Goal: Transaction & Acquisition: Purchase product/service

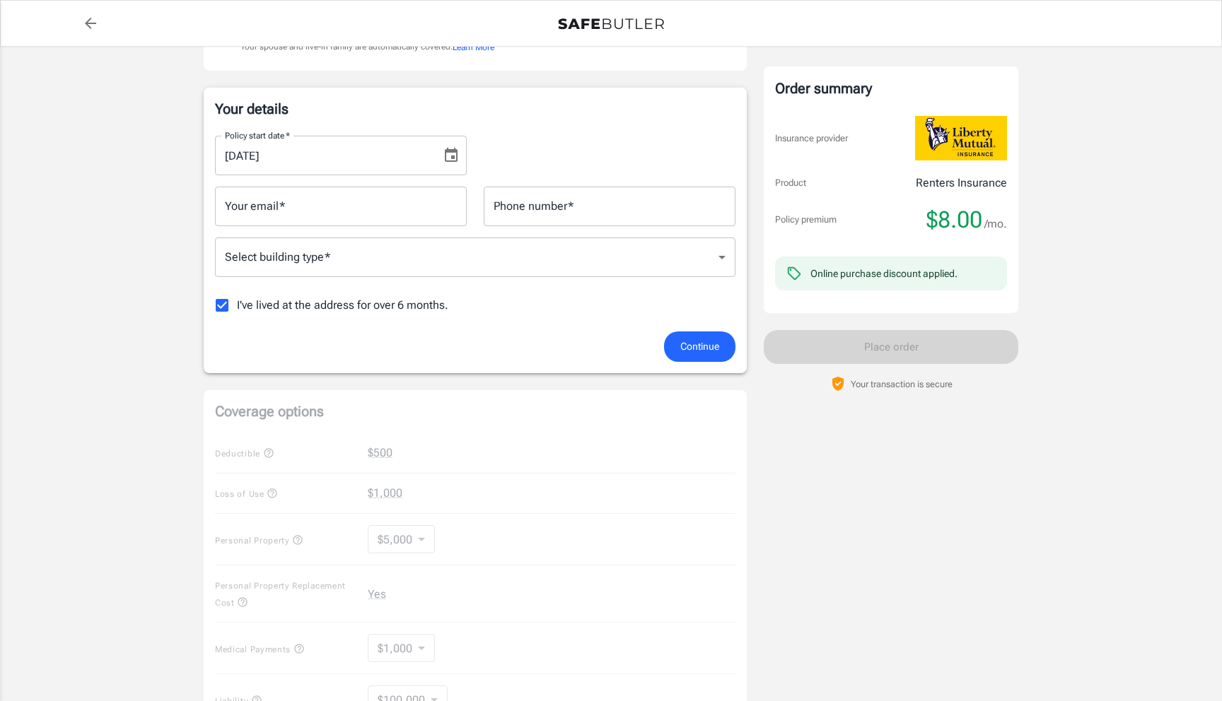
scroll to position [127, 0]
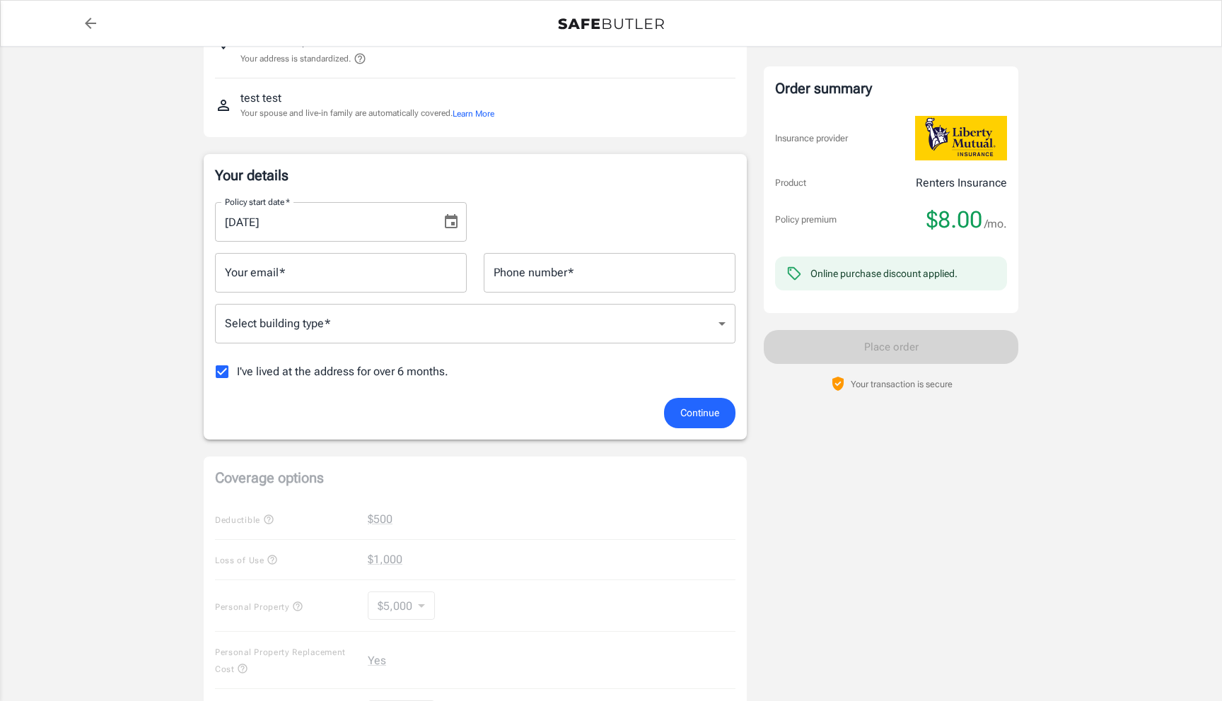
click at [221, 373] on input "I've lived at the address for over 6 months." at bounding box center [222, 372] width 30 height 30
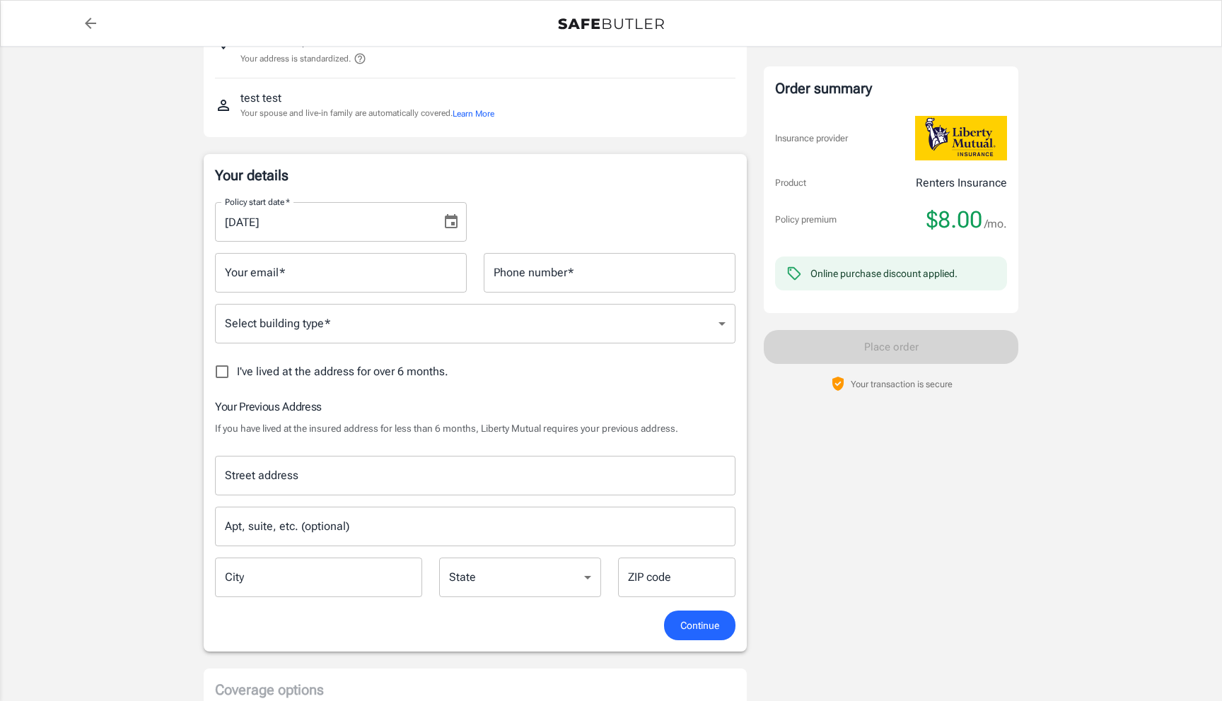
click at [221, 373] on input "I've lived at the address for over 6 months." at bounding box center [222, 372] width 30 height 30
checkbox input "true"
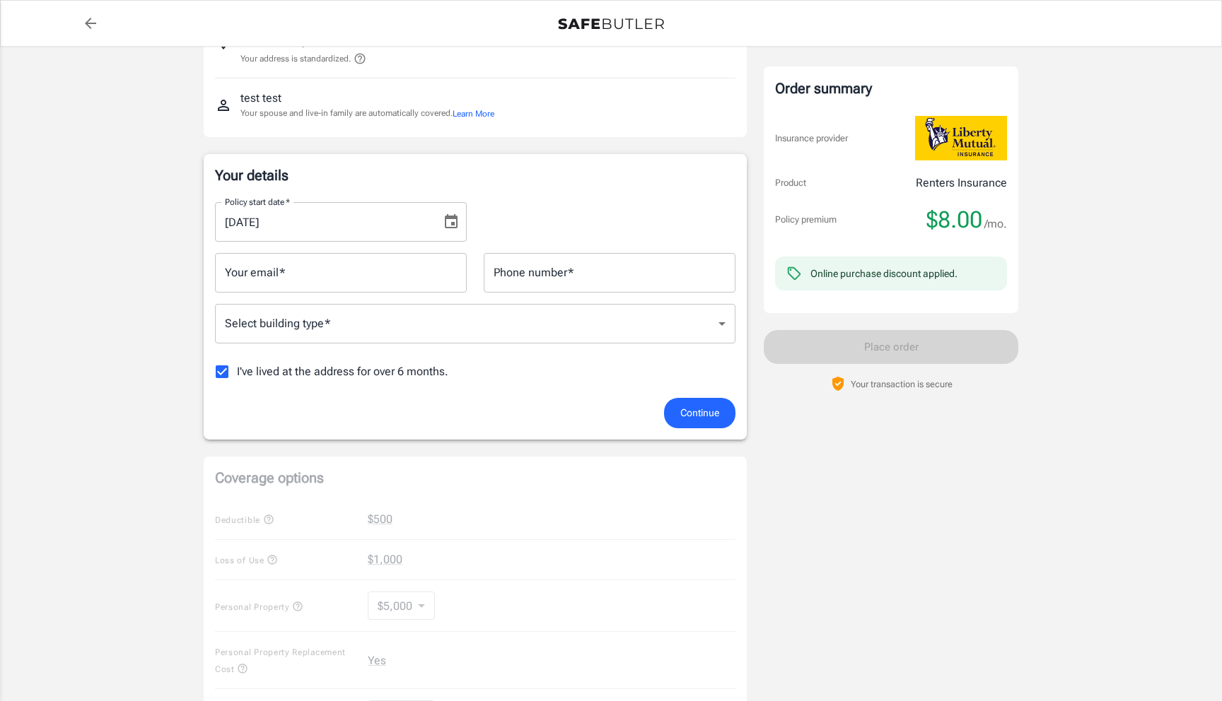
click at [395, 315] on body "Policy premium $ 8.00 /mo Liberty Mutual Renters Insurance [STREET_ADDRESS] You…" at bounding box center [611, 541] width 1222 height 1337
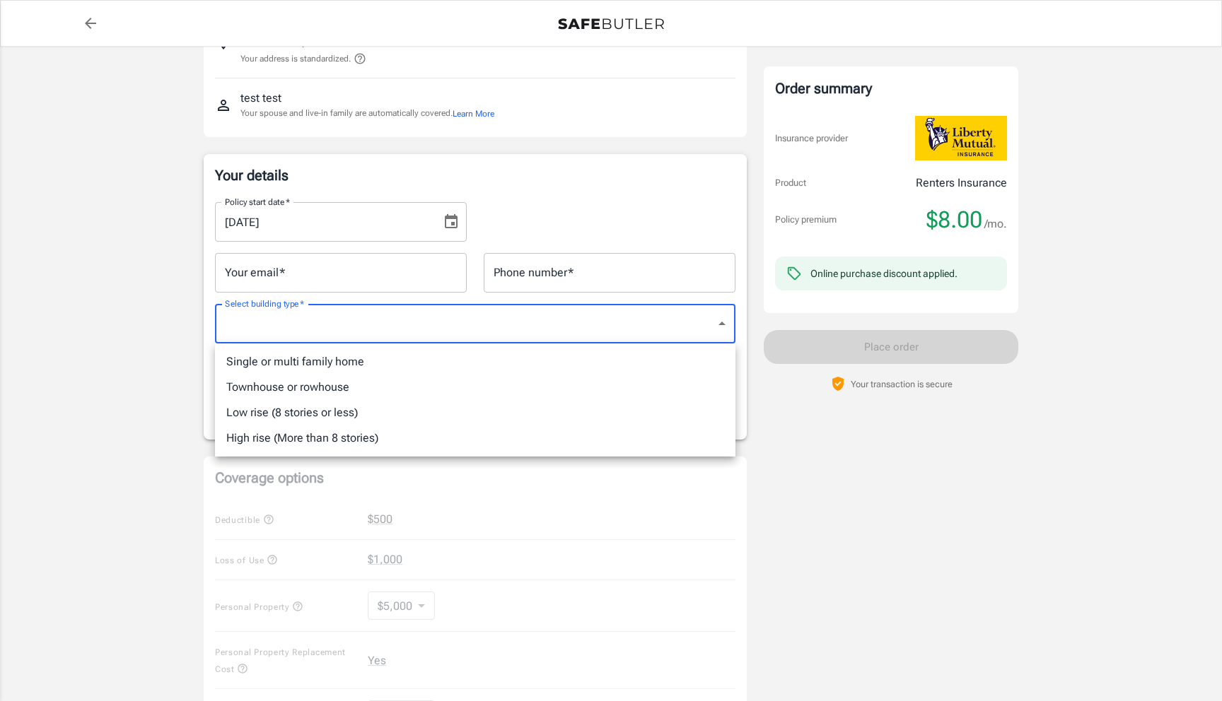
click at [355, 362] on li "Single or multi family home" at bounding box center [475, 361] width 520 height 25
type input "singlefamily"
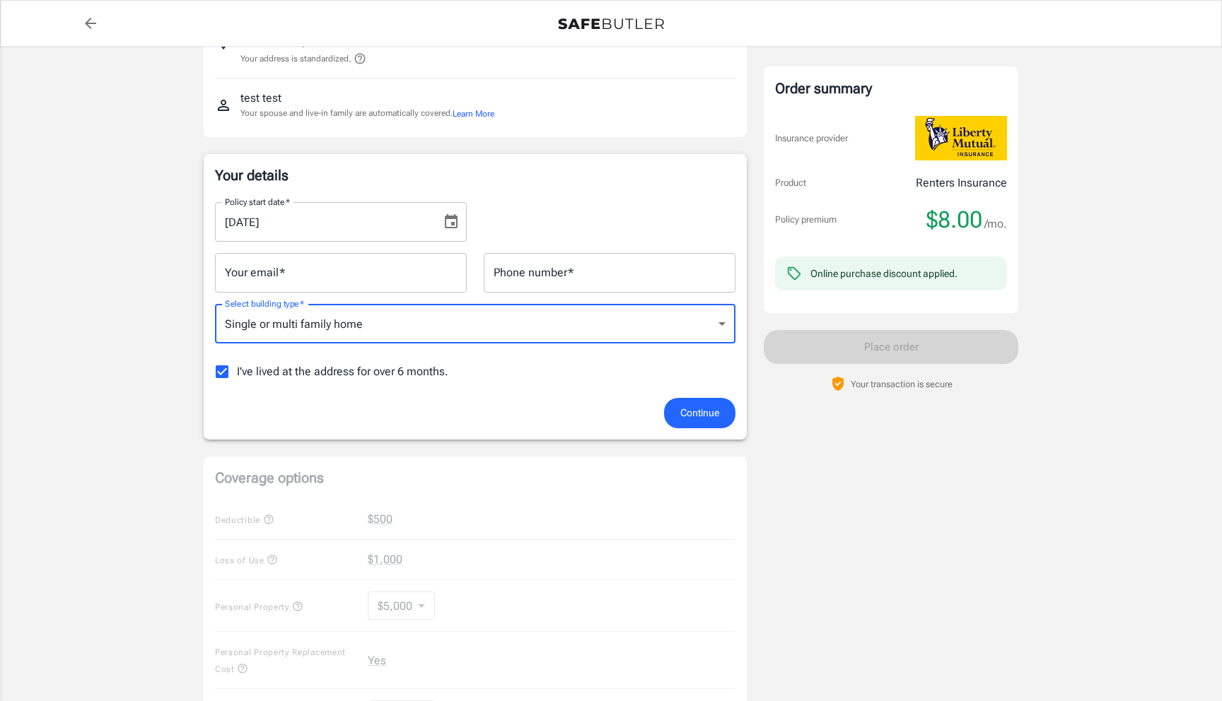
click at [334, 278] on input "Your email   *" at bounding box center [341, 273] width 252 height 40
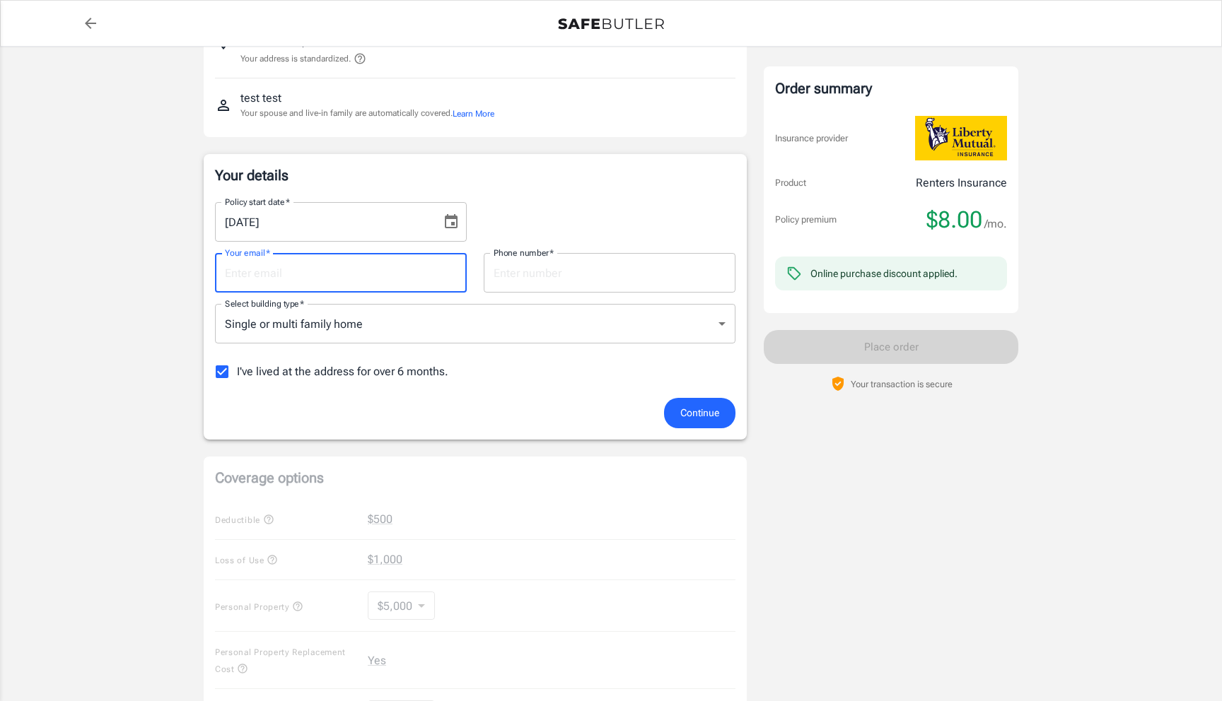
type input "[EMAIL_ADDRESS][MEDICAL_DATA][DOMAIN_NAME]"
type input "1234567890"
click at [694, 422] on button "Continue" at bounding box center [699, 413] width 71 height 30
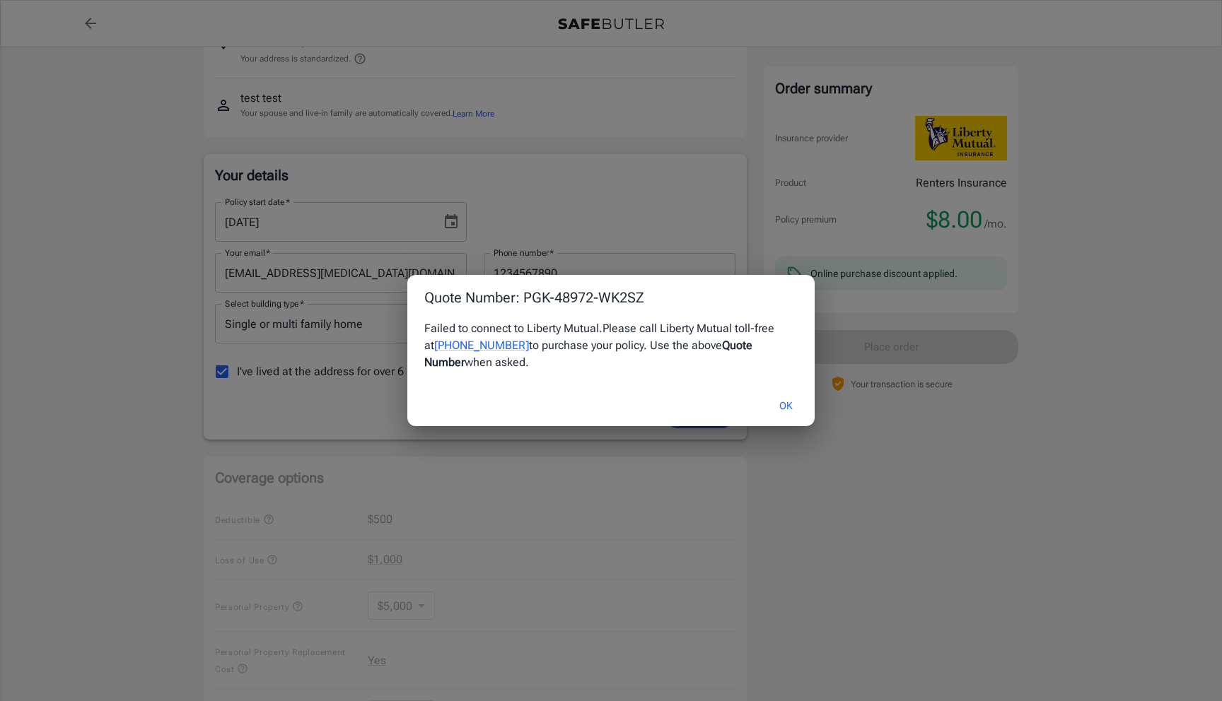
click at [781, 401] on button "OK" at bounding box center [786, 406] width 46 height 30
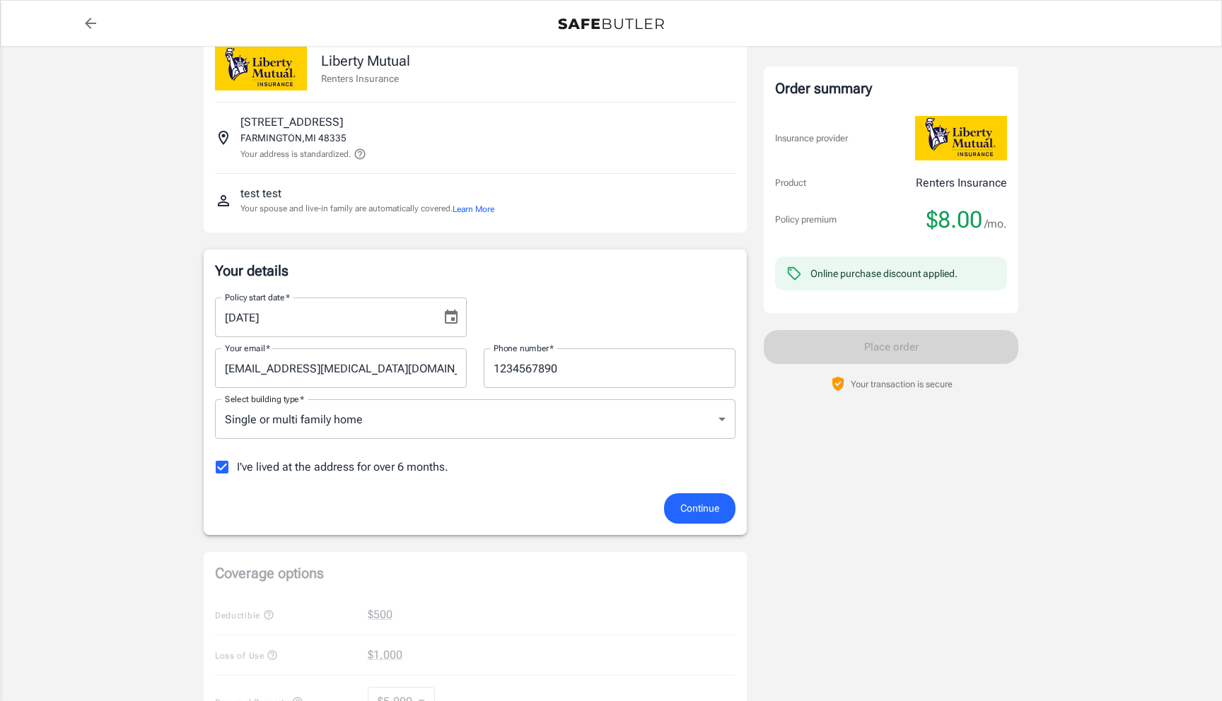
scroll to position [0, 0]
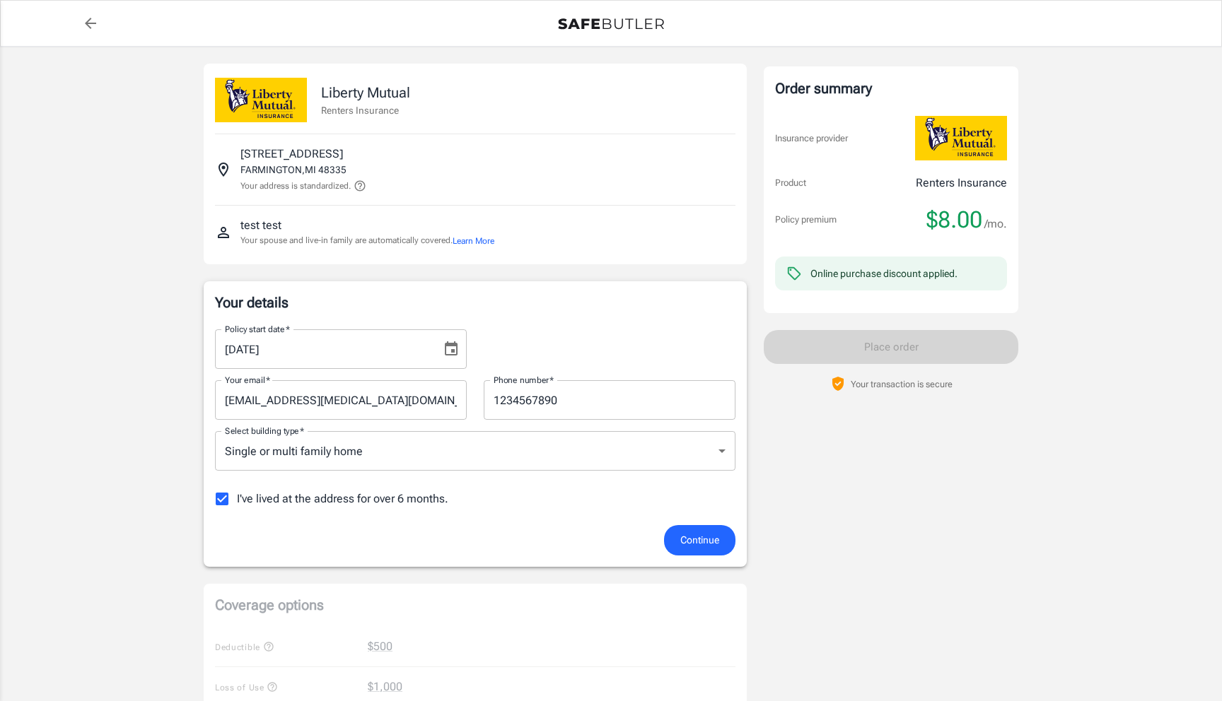
click at [363, 187] on icon at bounding box center [360, 186] width 11 height 11
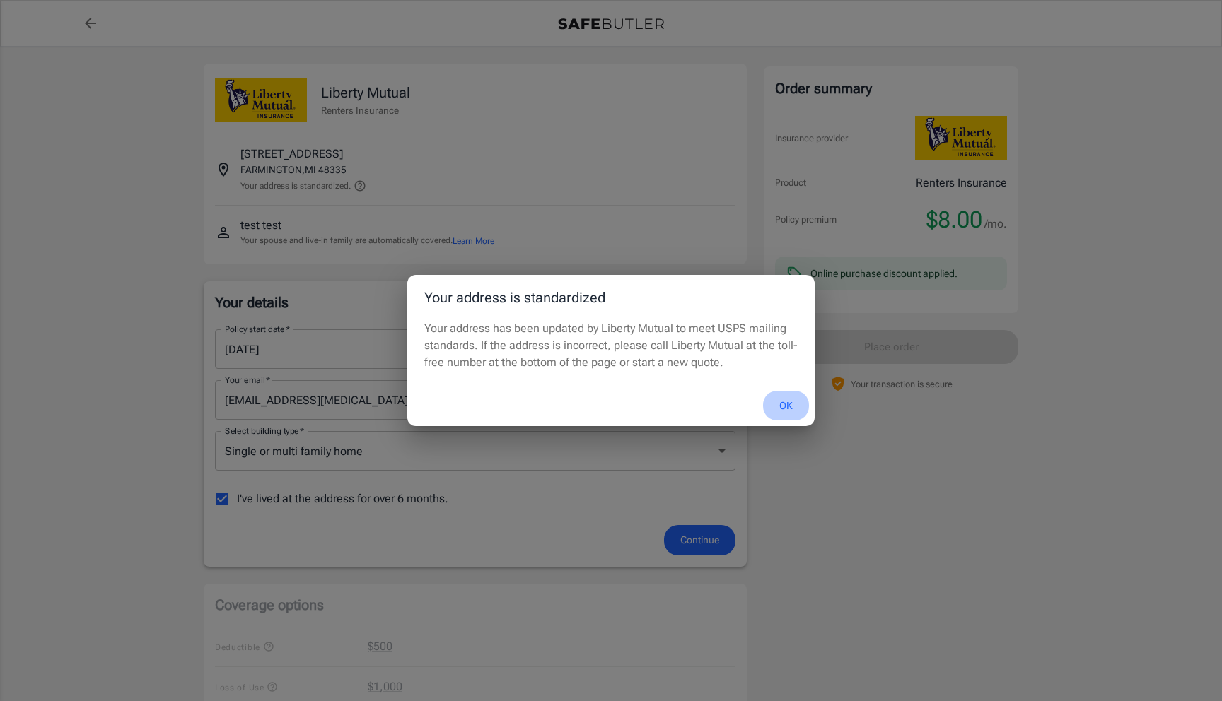
click at [778, 403] on button "OK" at bounding box center [786, 406] width 46 height 30
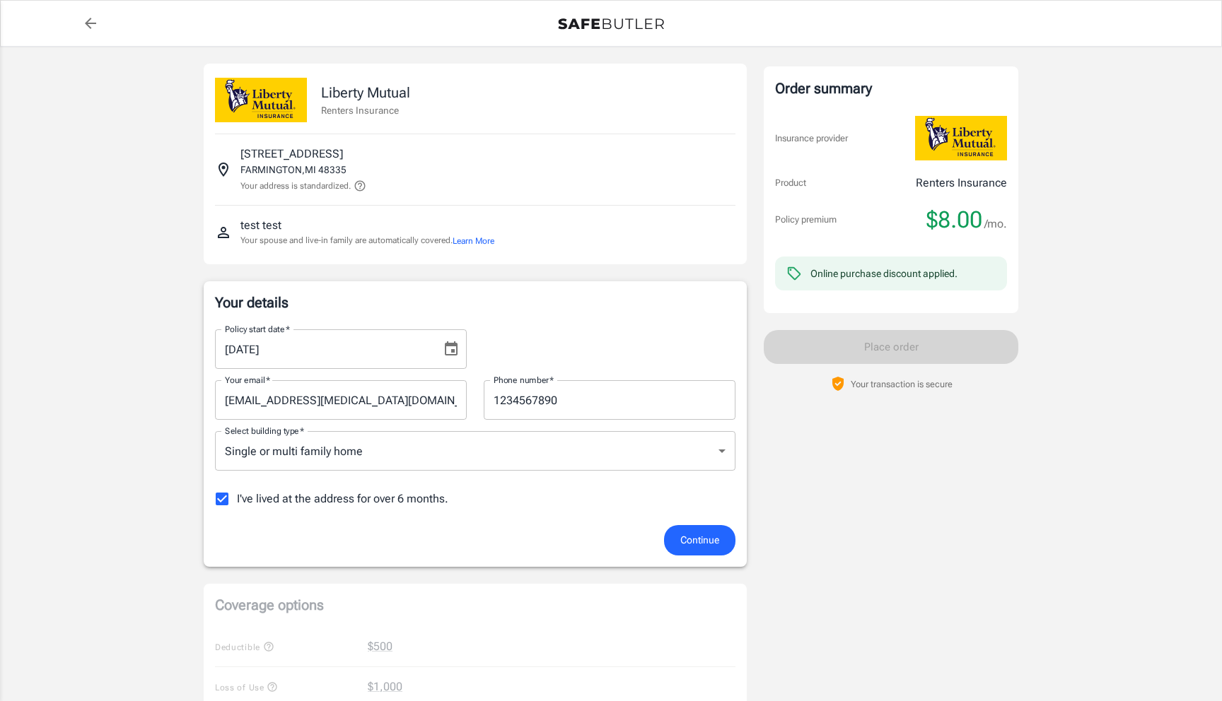
click at [361, 187] on icon at bounding box center [360, 186] width 13 height 13
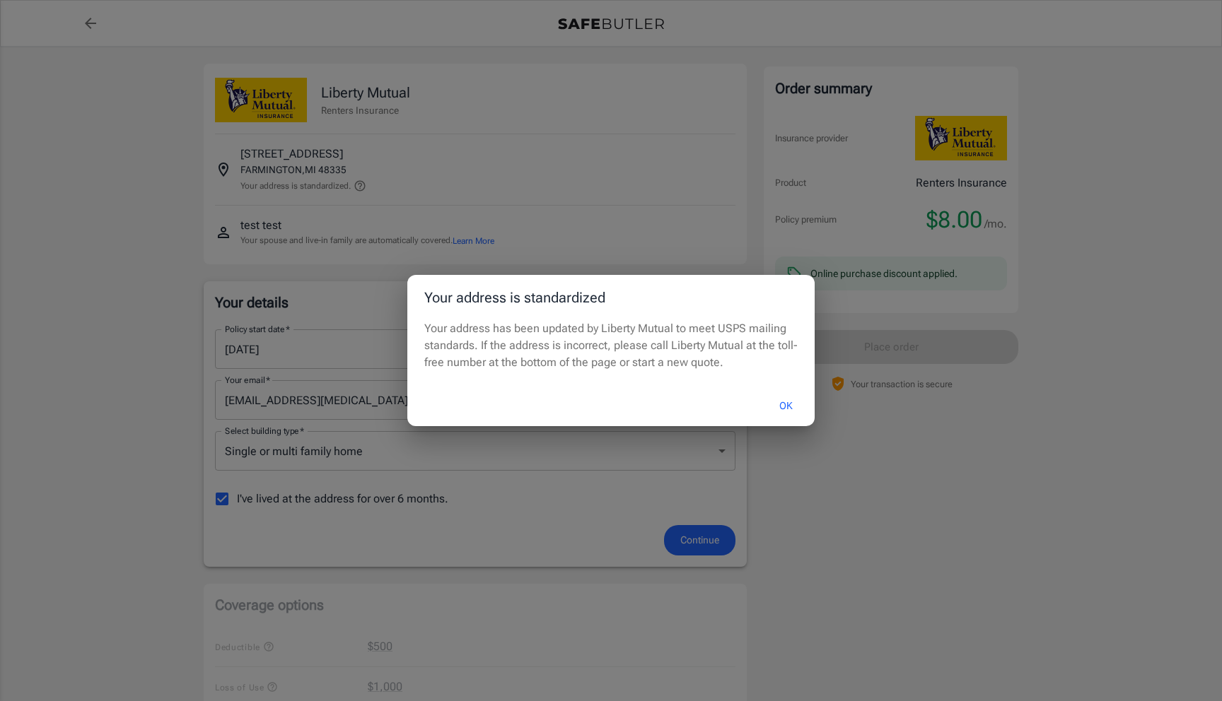
click at [168, 325] on div "Your address is standardized Your address has been updated by Liberty Mutual to…" at bounding box center [611, 350] width 1222 height 701
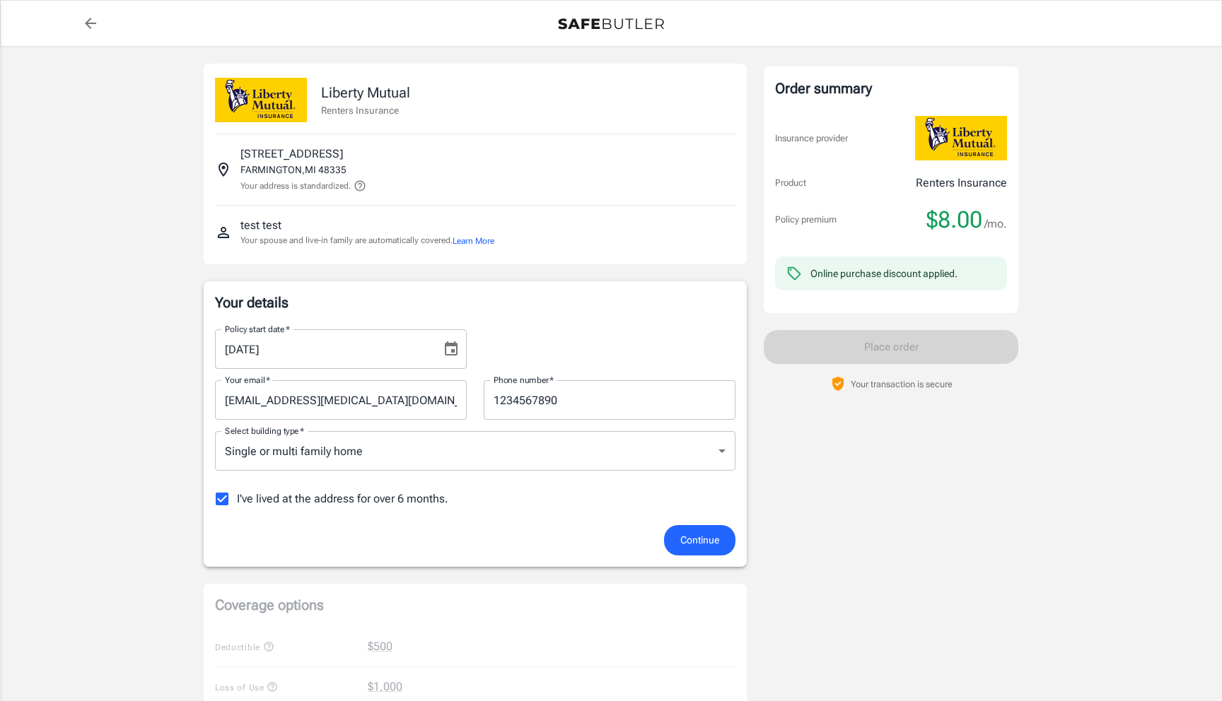
click at [267, 402] on input "[EMAIL_ADDRESS][MEDICAL_DATA][DOMAIN_NAME]" at bounding box center [341, 400] width 252 height 40
click at [286, 404] on input "[EMAIL_ADDRESS][DOMAIN_NAME]" at bounding box center [341, 400] width 252 height 40
click at [264, 401] on input "[EMAIL_ADDRESS][DOMAIN_NAME]" at bounding box center [341, 400] width 252 height 40
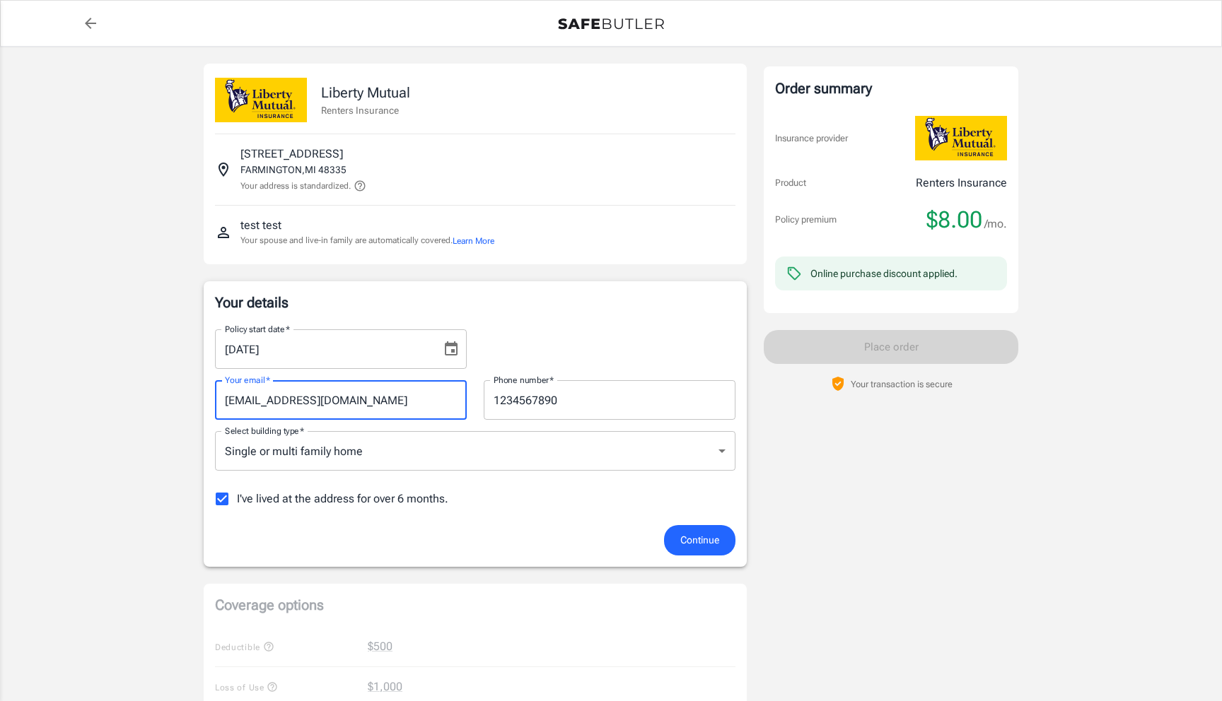
click at [299, 402] on input "[EMAIL_ADDRESS][DOMAIN_NAME]" at bounding box center [341, 400] width 252 height 40
type input "[EMAIL_ADDRESS][DOMAIN_NAME]"
click at [531, 407] on input "1234567890" at bounding box center [610, 400] width 252 height 40
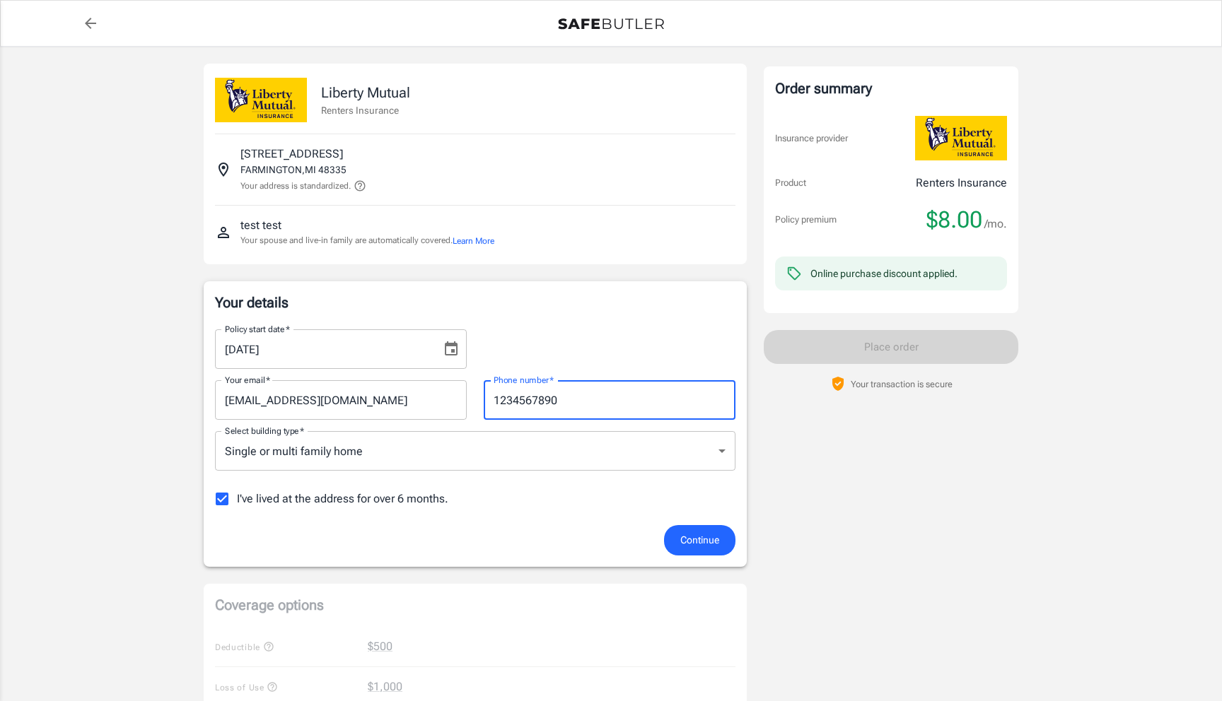
click at [531, 407] on input "1234567890" at bounding box center [610, 400] width 252 height 40
type input "2488263344"
click at [680, 540] on span "Continue" at bounding box center [699, 541] width 39 height 18
